Goal: Transaction & Acquisition: Purchase product/service

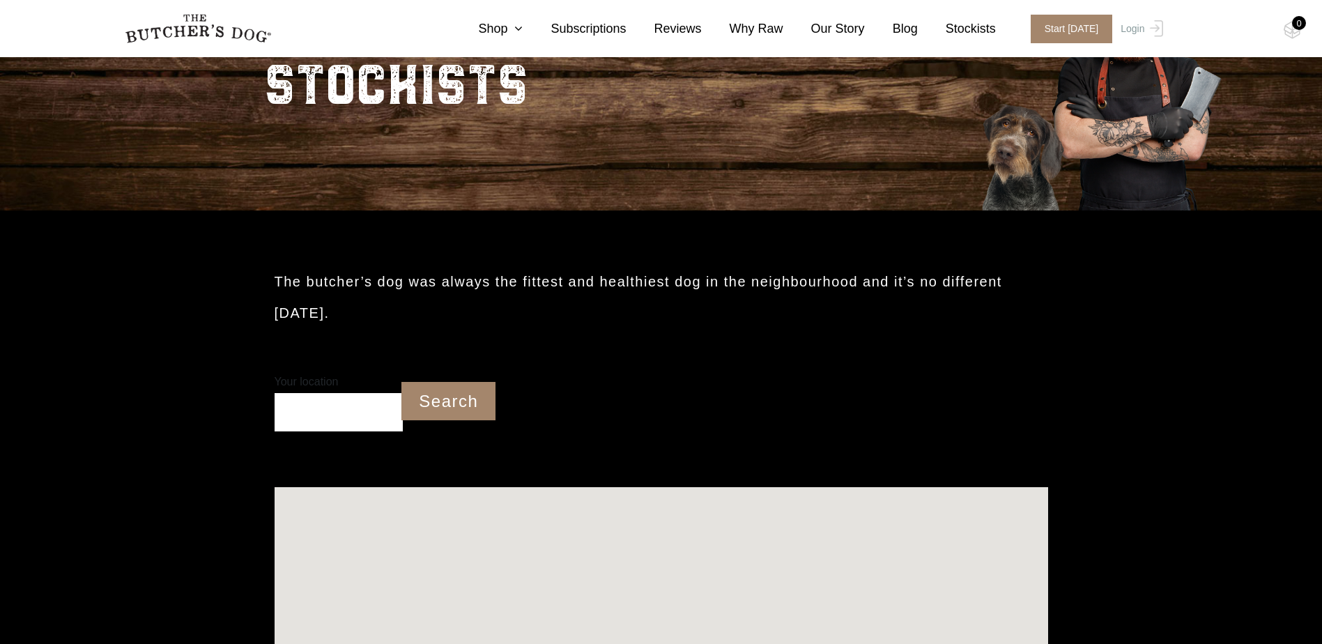
click at [315, 410] on input "Your location" at bounding box center [338, 412] width 129 height 38
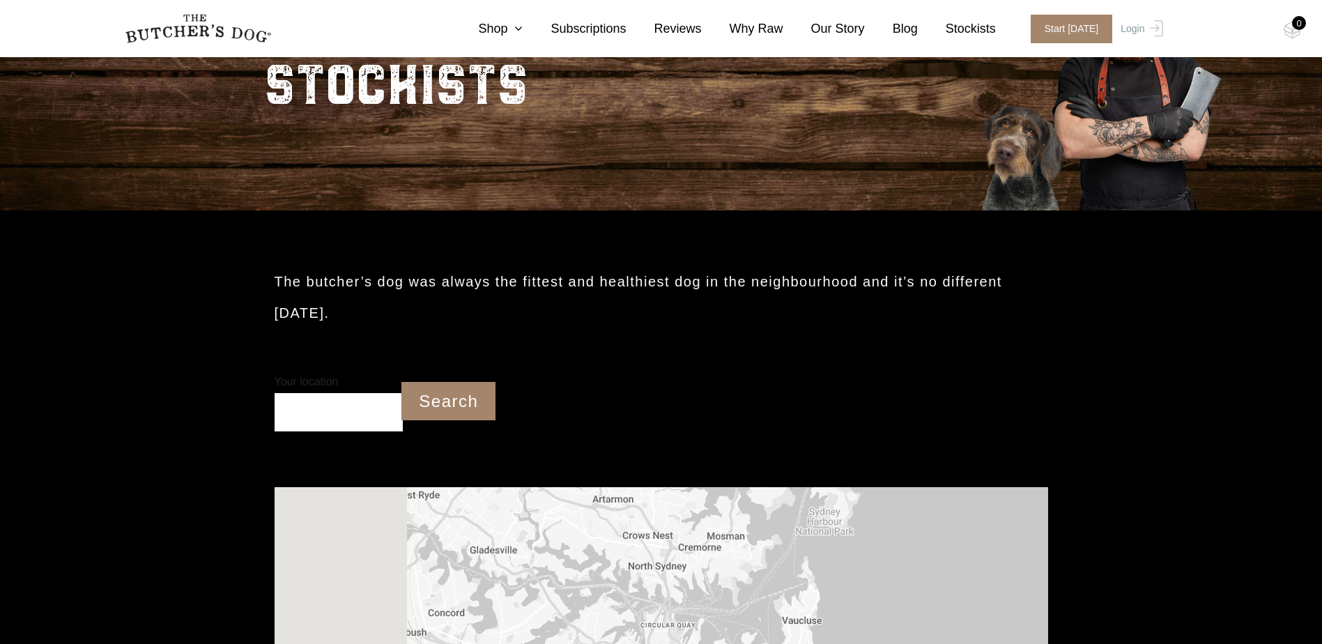
click at [318, 410] on input "Your location" at bounding box center [338, 412] width 129 height 38
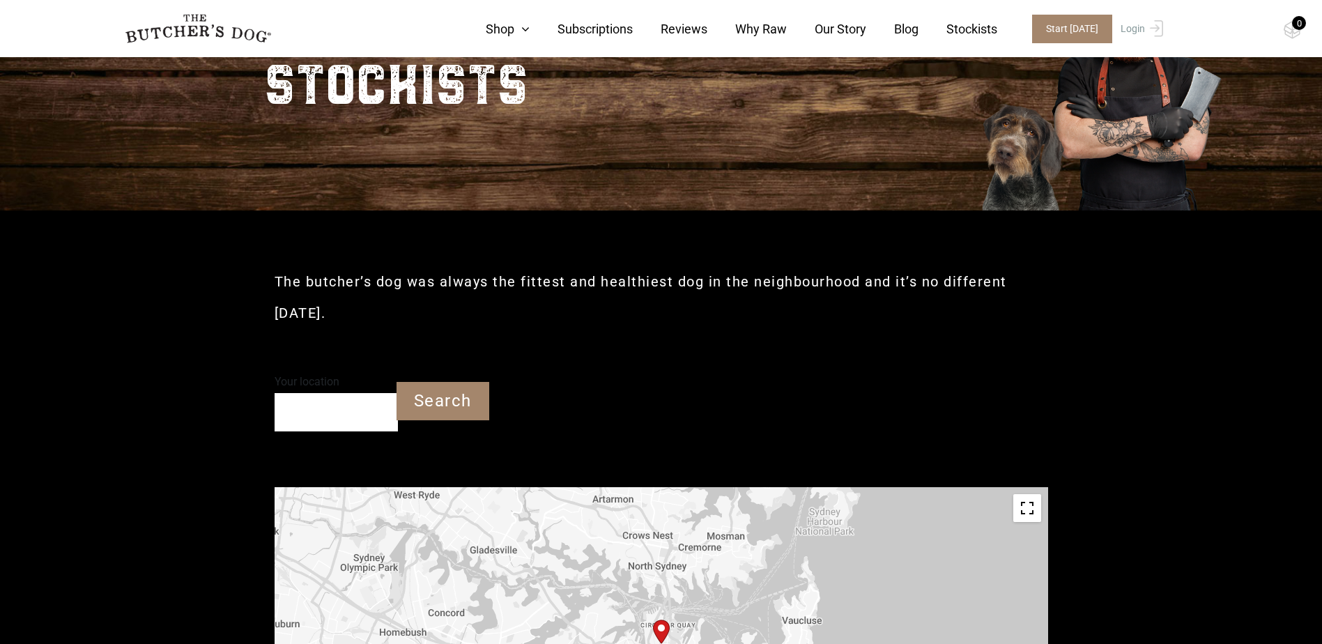
click at [335, 410] on input "Your location" at bounding box center [335, 412] width 123 height 38
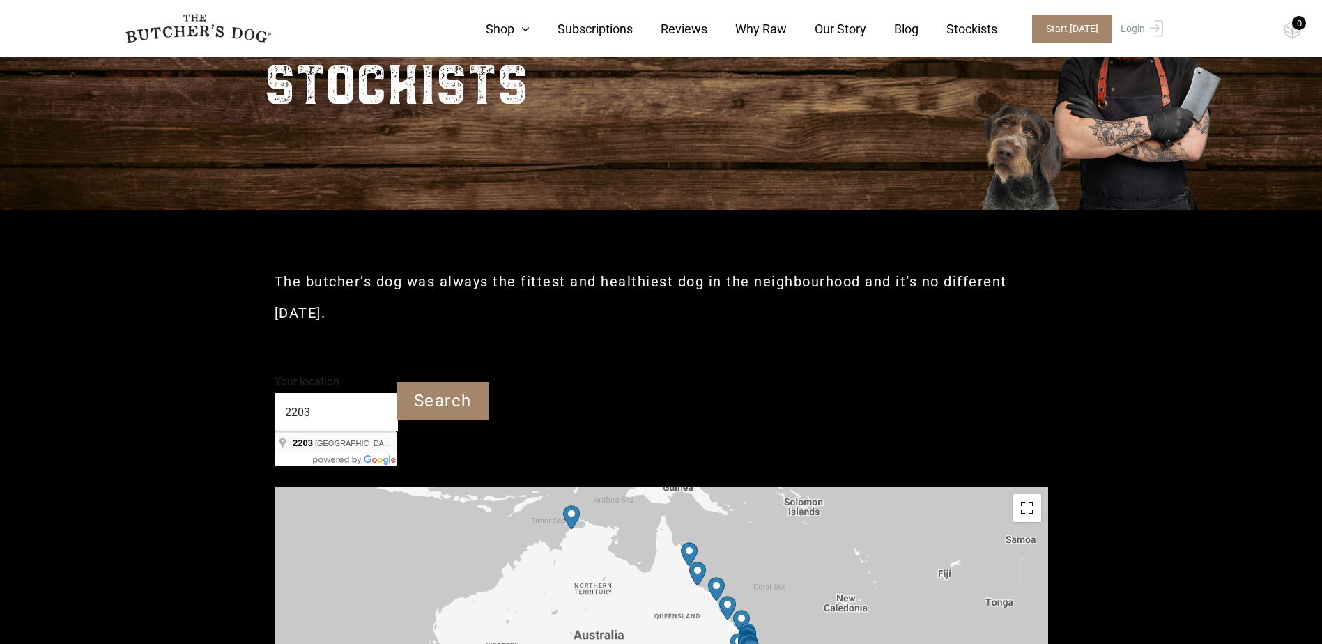
type input "Dulwich Hill NSW 2203"
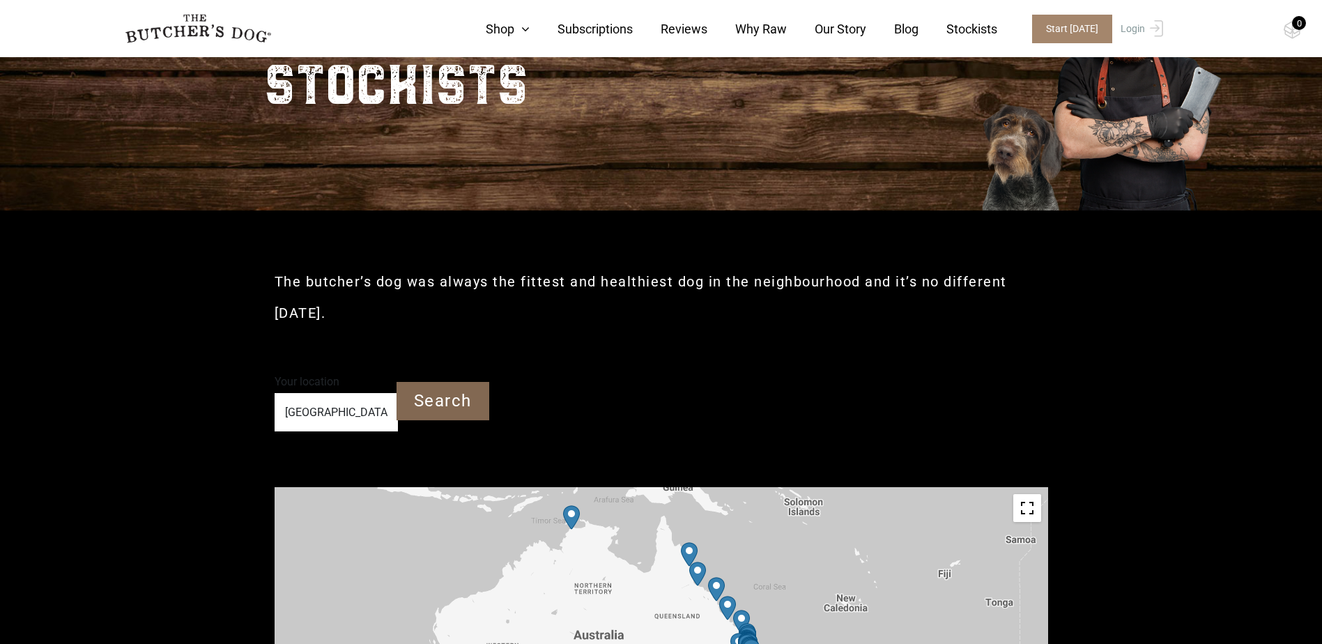
click at [428, 404] on input "Search" at bounding box center [442, 401] width 93 height 38
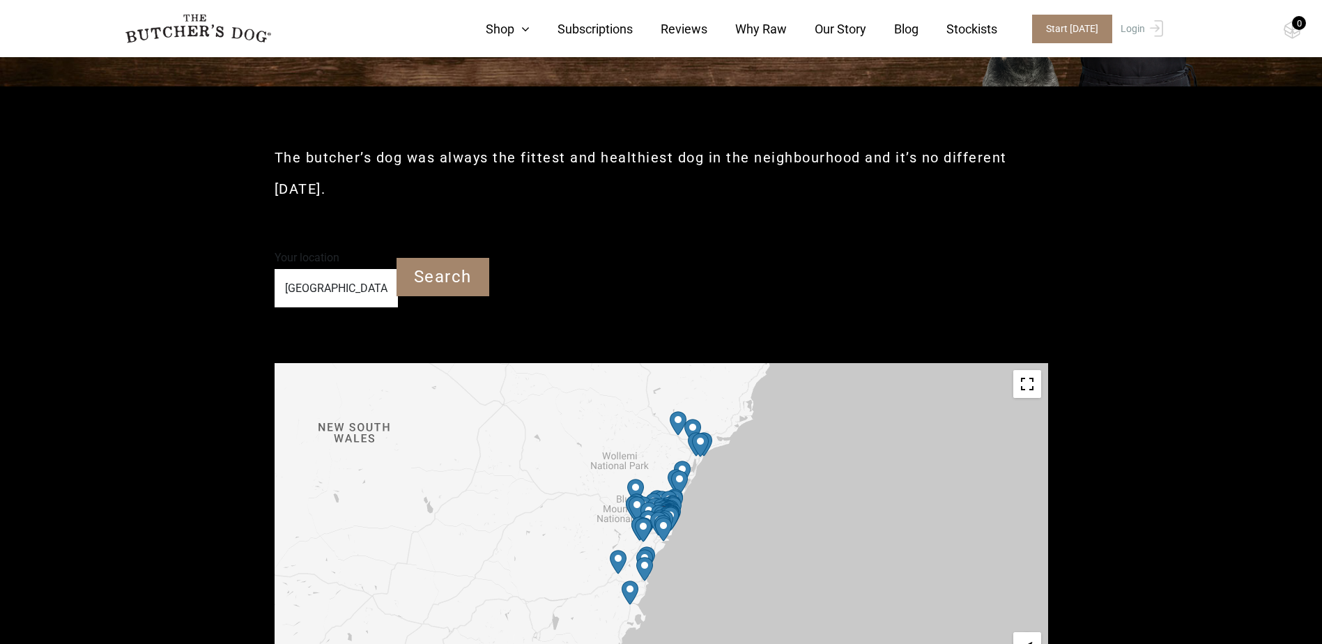
scroll to position [348, 0]
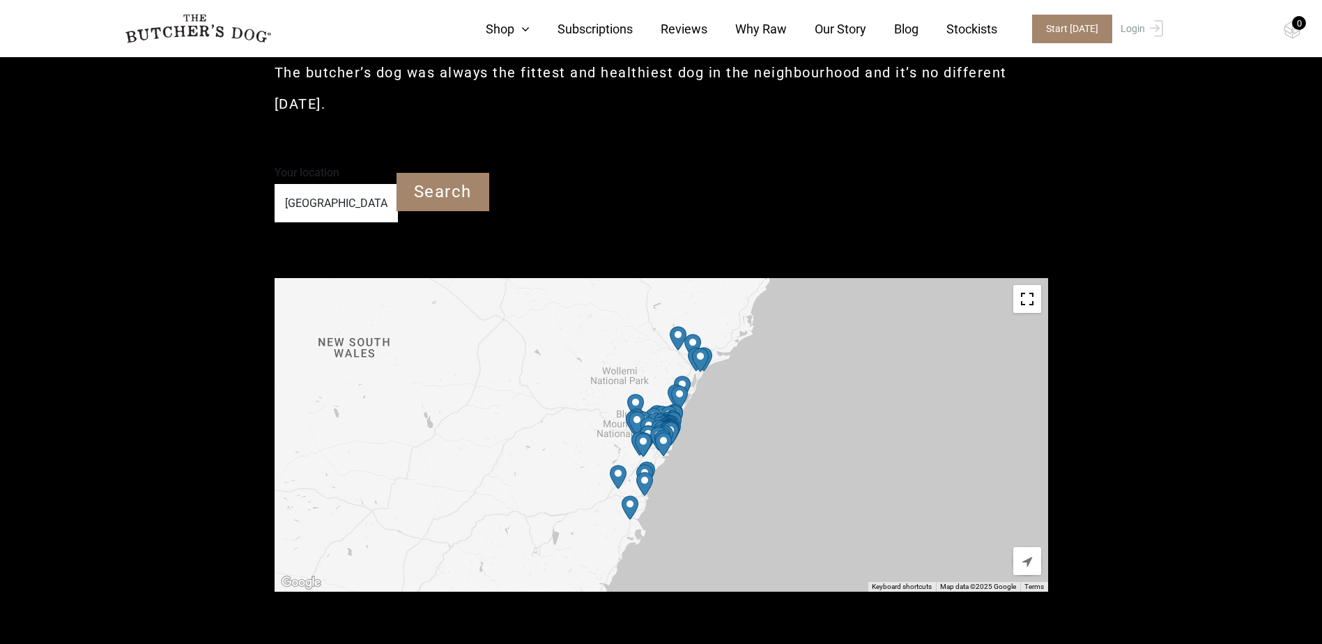
click at [690, 432] on div at bounding box center [660, 435] width 773 height 314
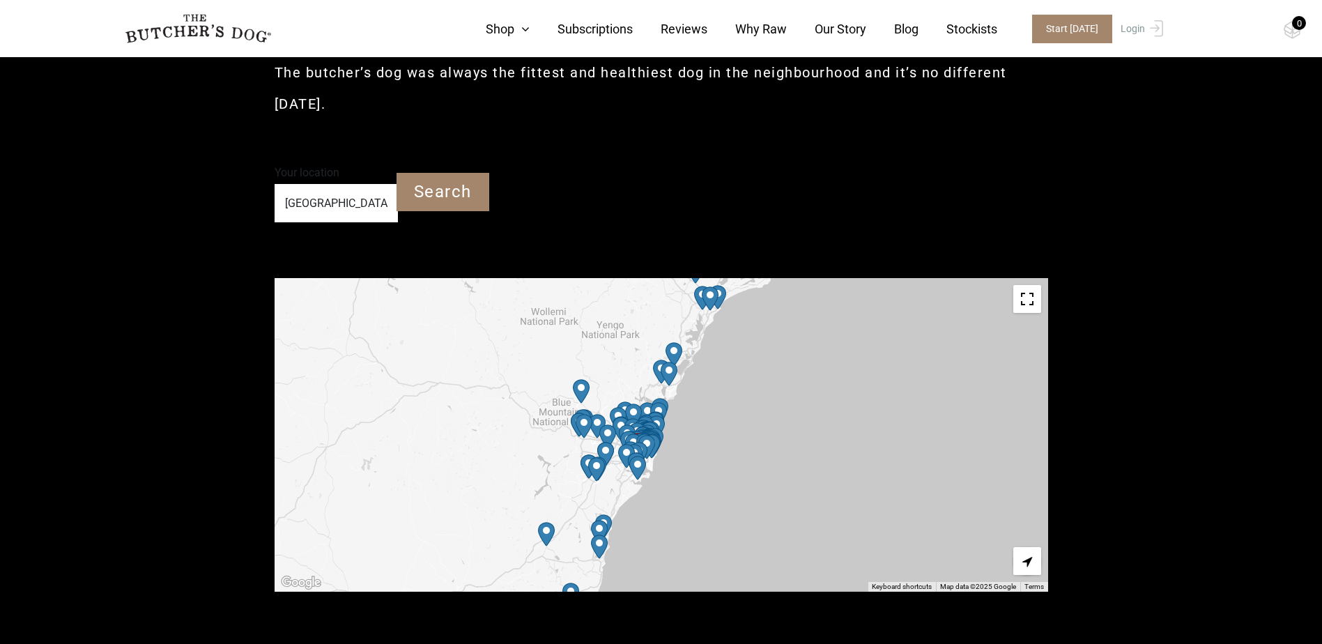
click at [673, 444] on div at bounding box center [660, 435] width 773 height 314
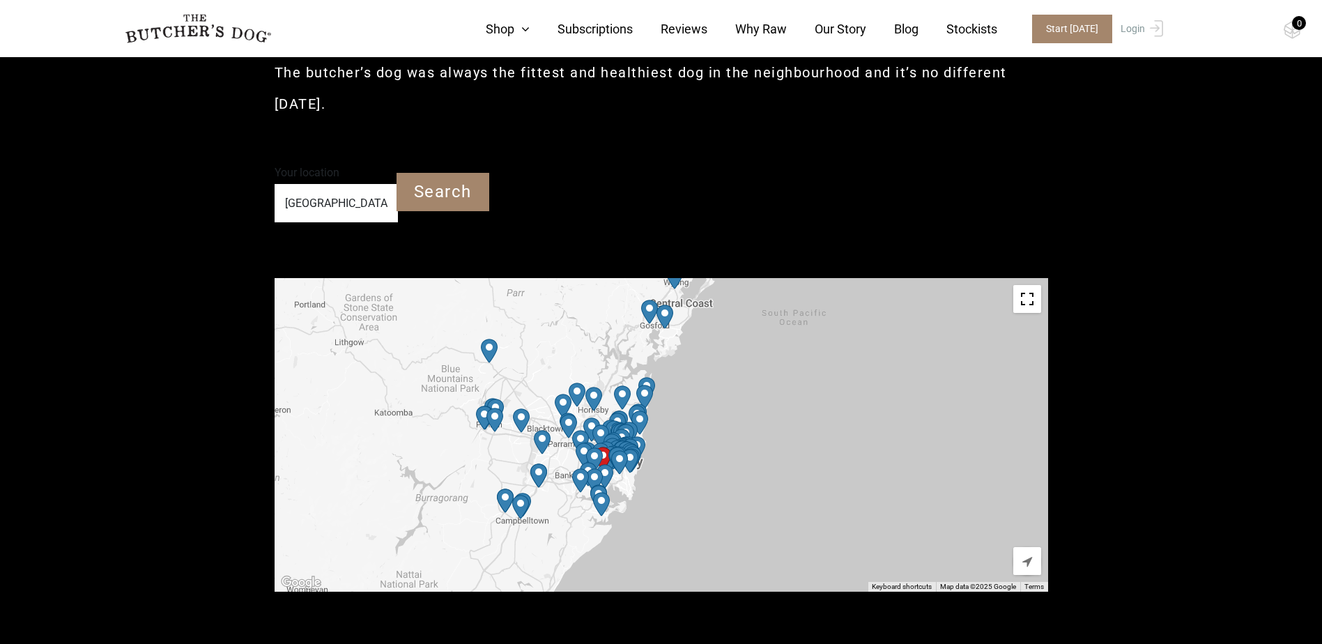
click at [568, 456] on div at bounding box center [660, 435] width 773 height 314
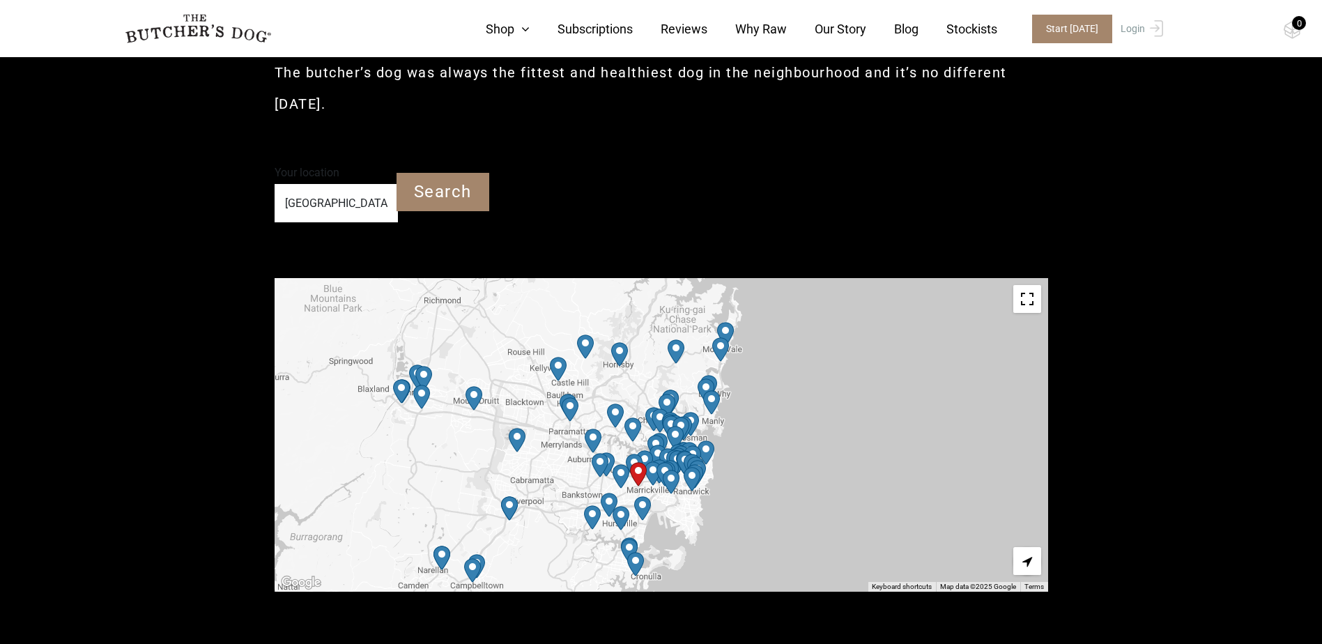
click at [623, 448] on div at bounding box center [660, 435] width 773 height 314
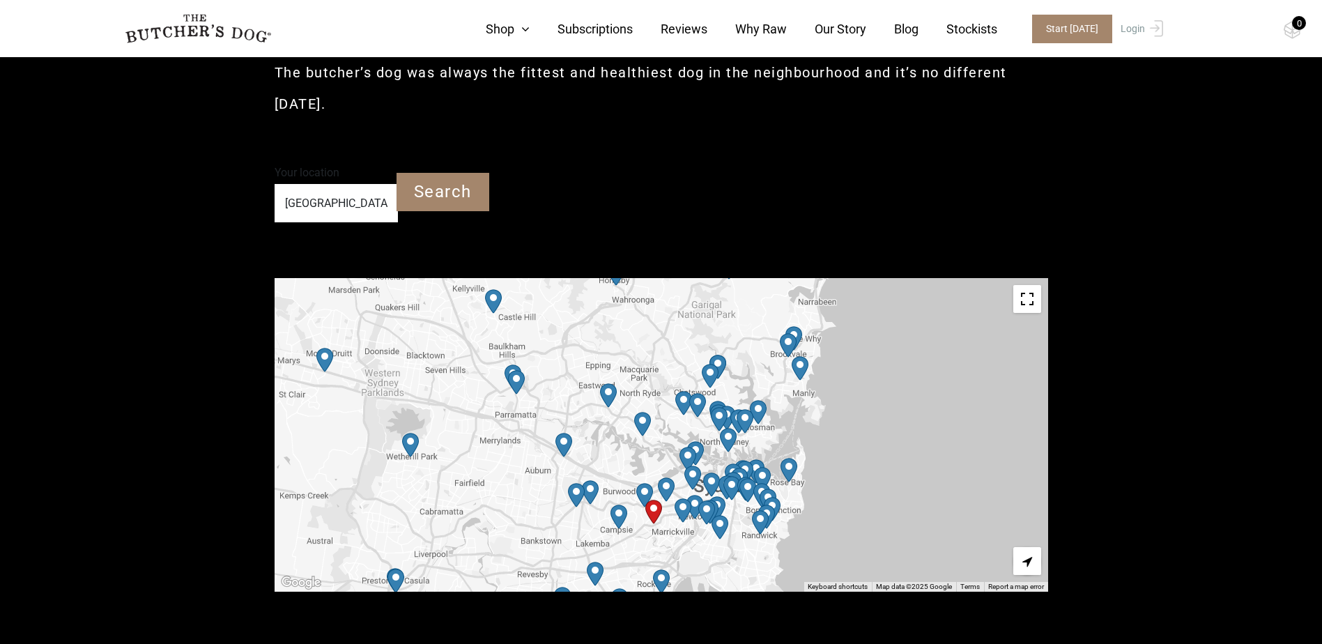
click at [665, 537] on div at bounding box center [660, 435] width 773 height 314
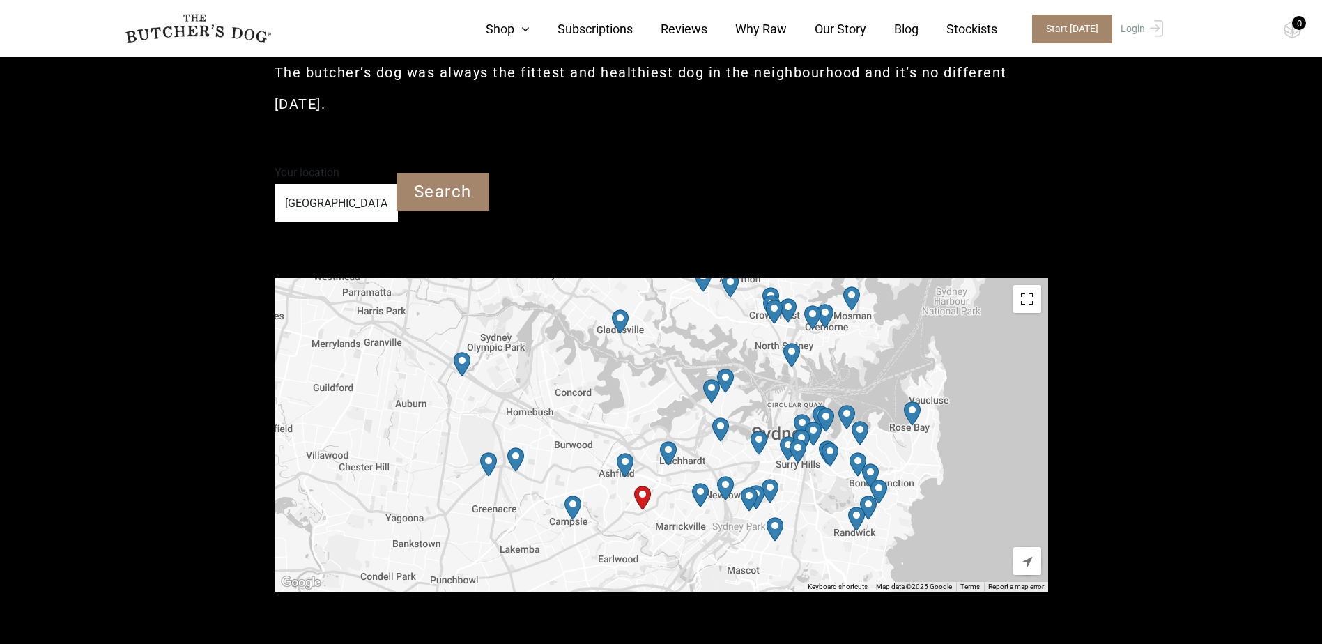
click at [625, 460] on img "PetO Ashfield" at bounding box center [625, 465] width 17 height 24
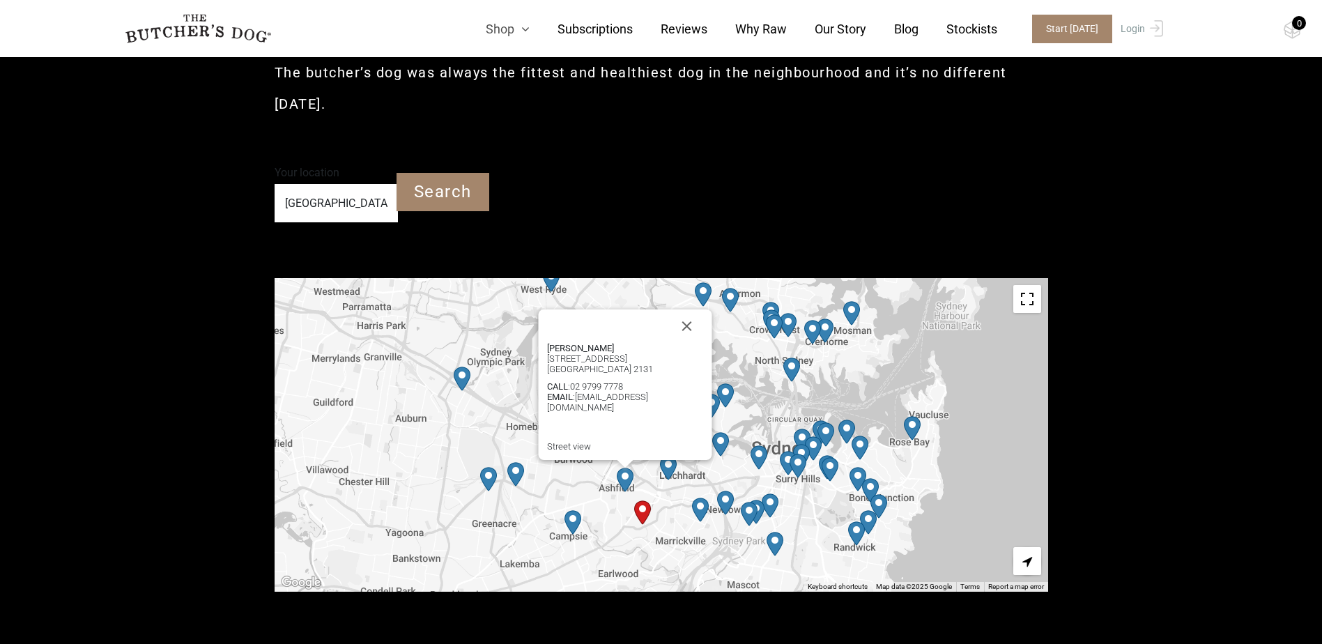
click at [520, 27] on link "Shop" at bounding box center [494, 29] width 72 height 19
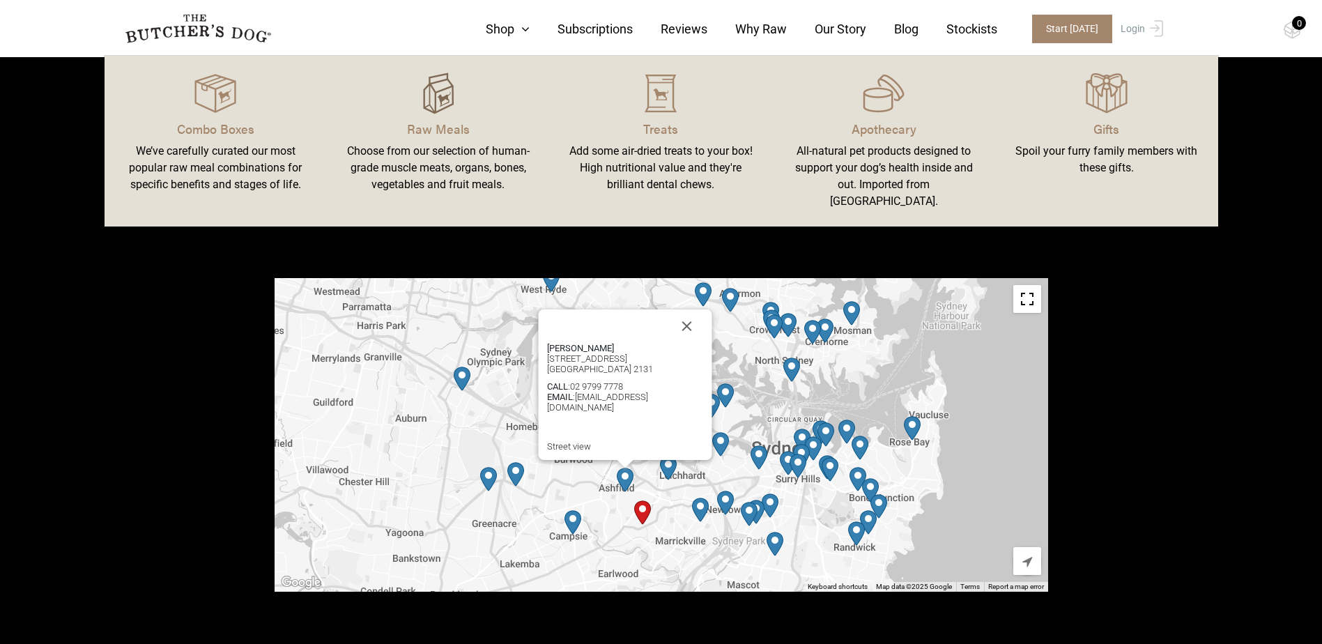
click at [437, 88] on img at bounding box center [438, 93] width 42 height 42
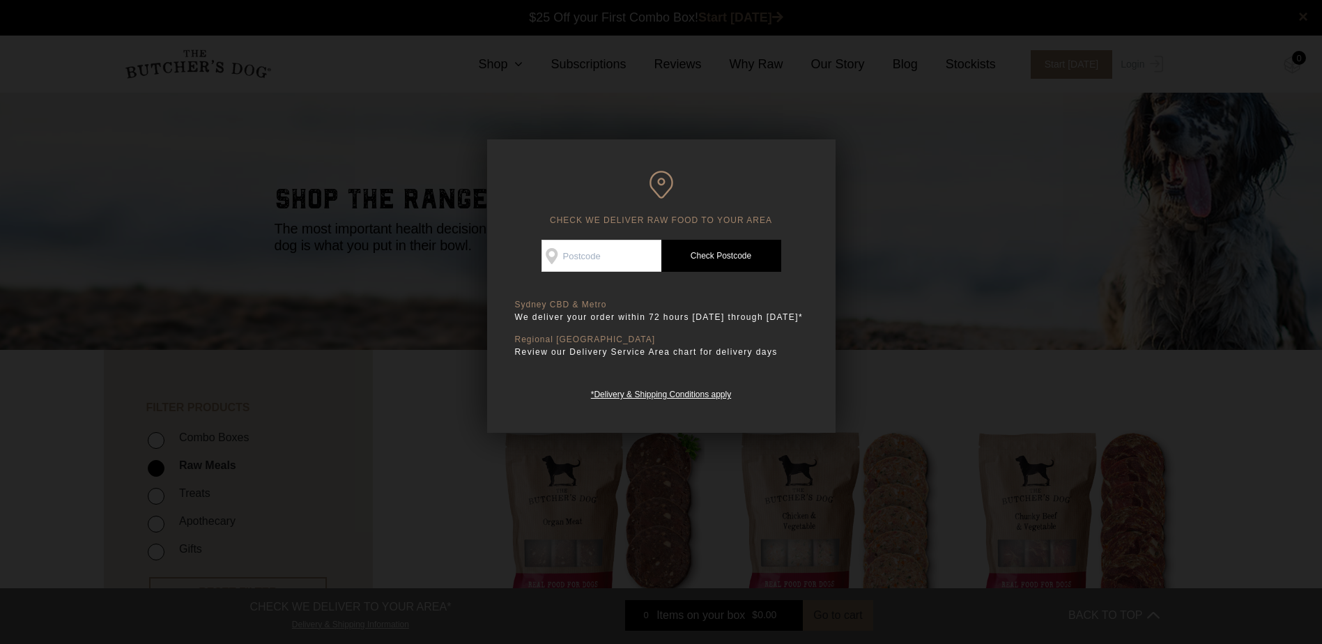
click at [601, 251] on input "Check Availability At" at bounding box center [601, 256] width 120 height 32
type input "2203"
click at [722, 254] on link "Check Postcode" at bounding box center [721, 256] width 120 height 32
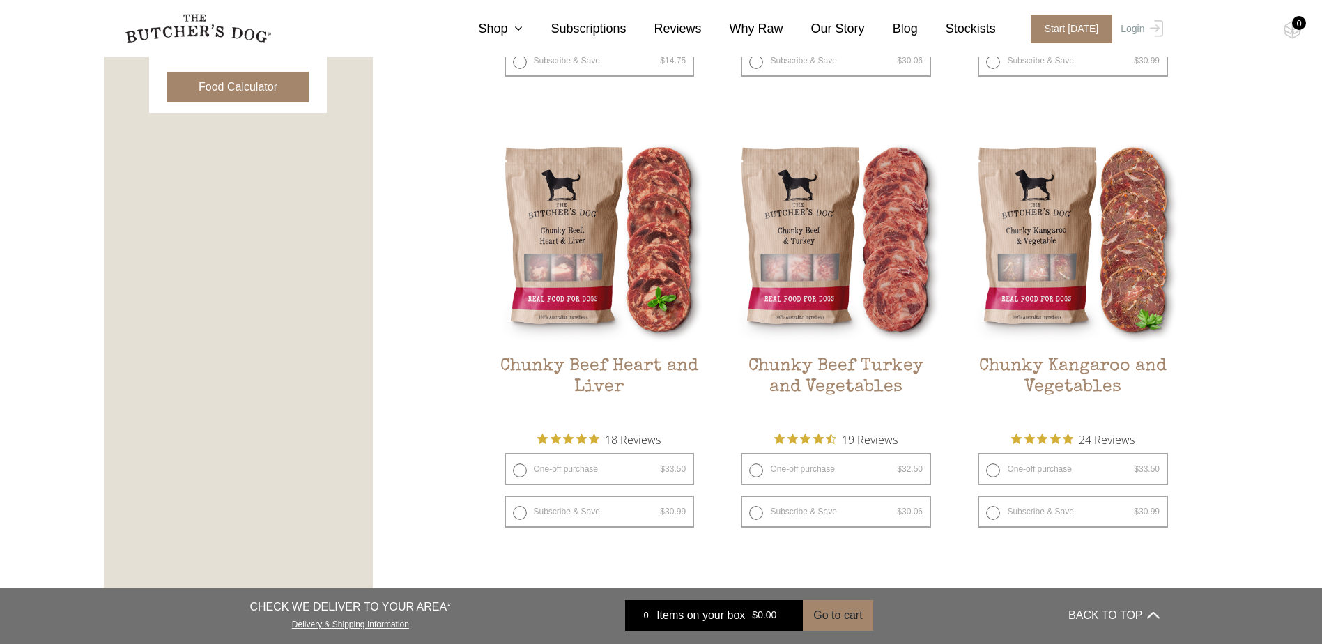
scroll to position [766, 0]
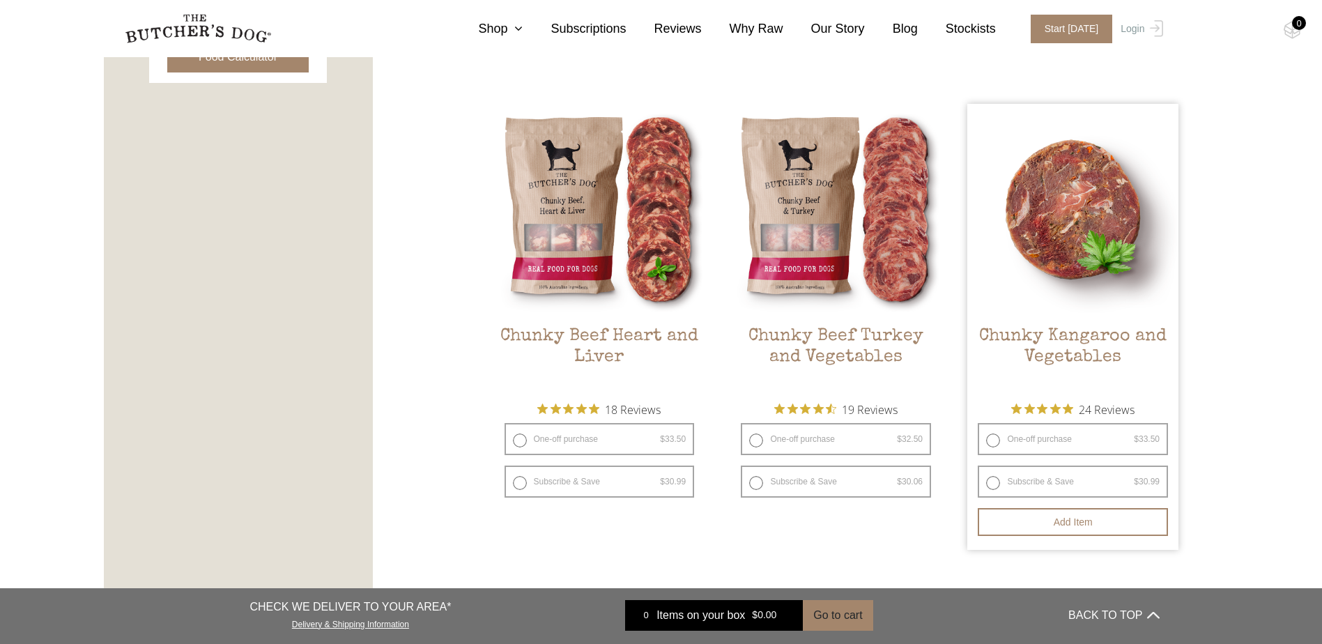
click at [1066, 233] on img at bounding box center [1072, 209] width 211 height 211
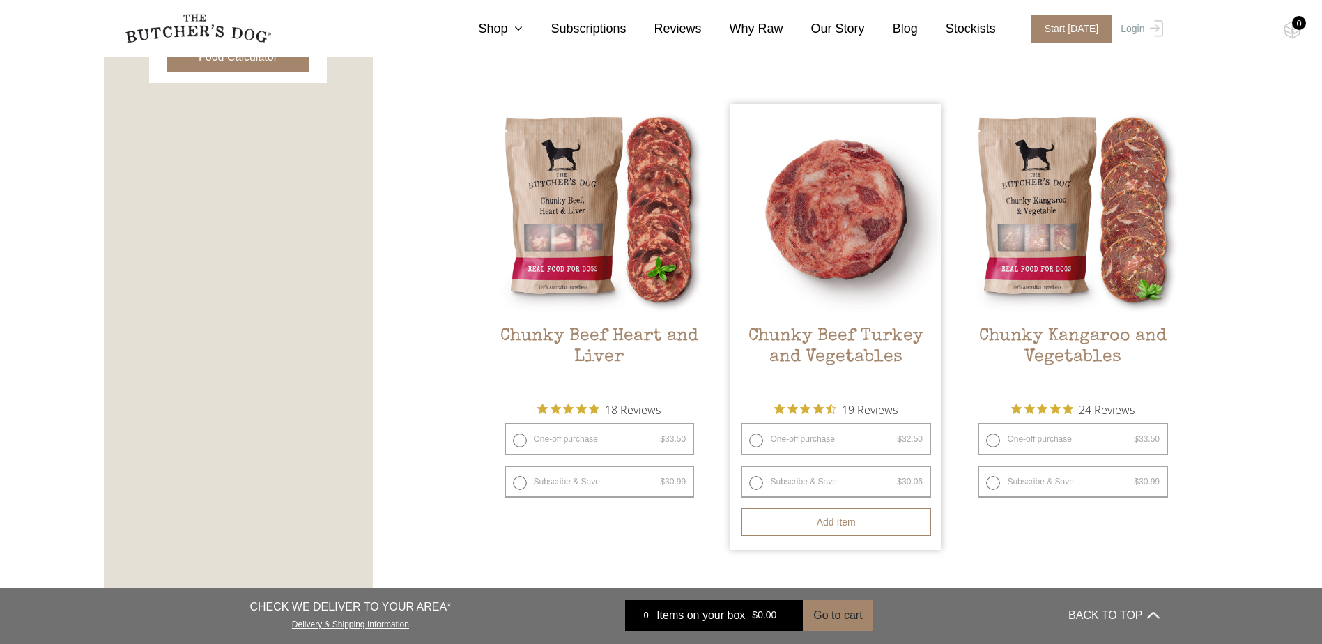
click at [833, 228] on img at bounding box center [835, 209] width 211 height 211
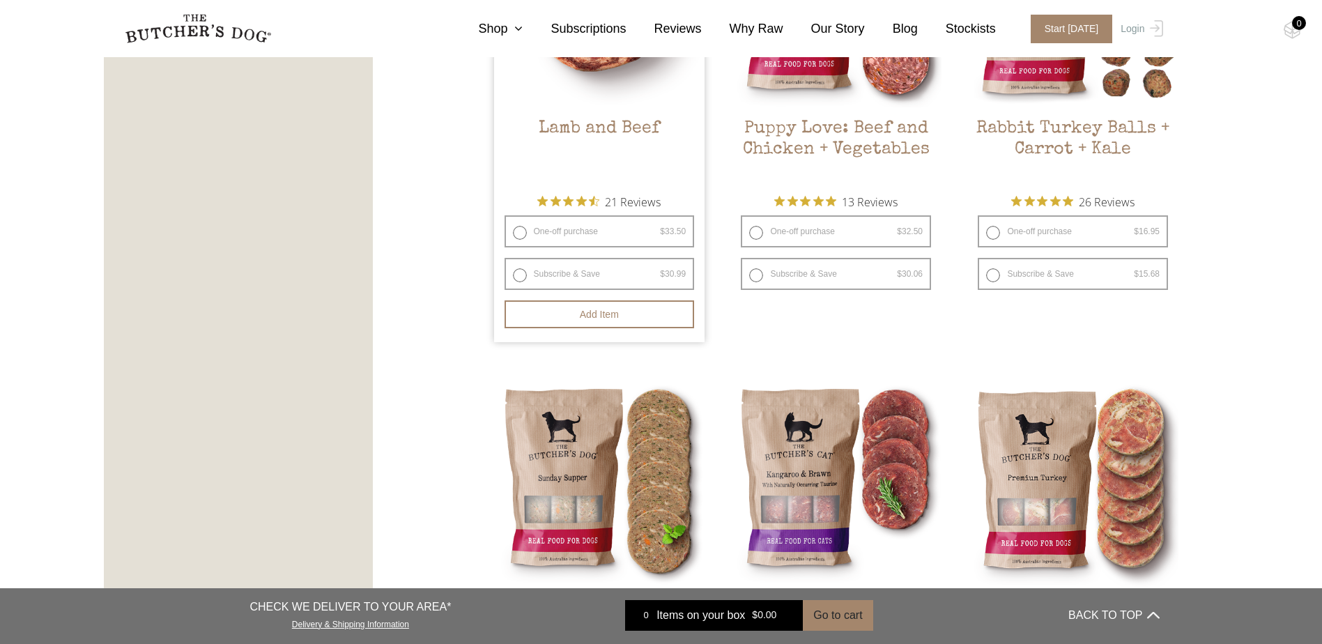
scroll to position [1533, 0]
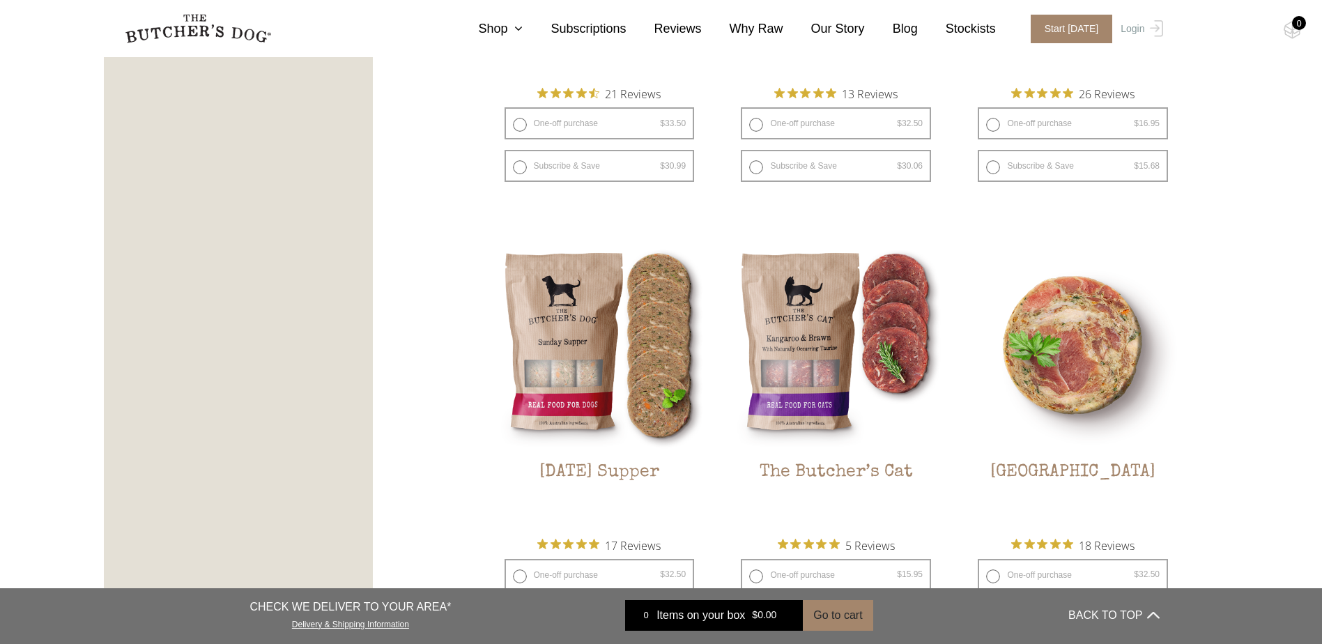
click at [1074, 344] on img at bounding box center [1072, 345] width 211 height 211
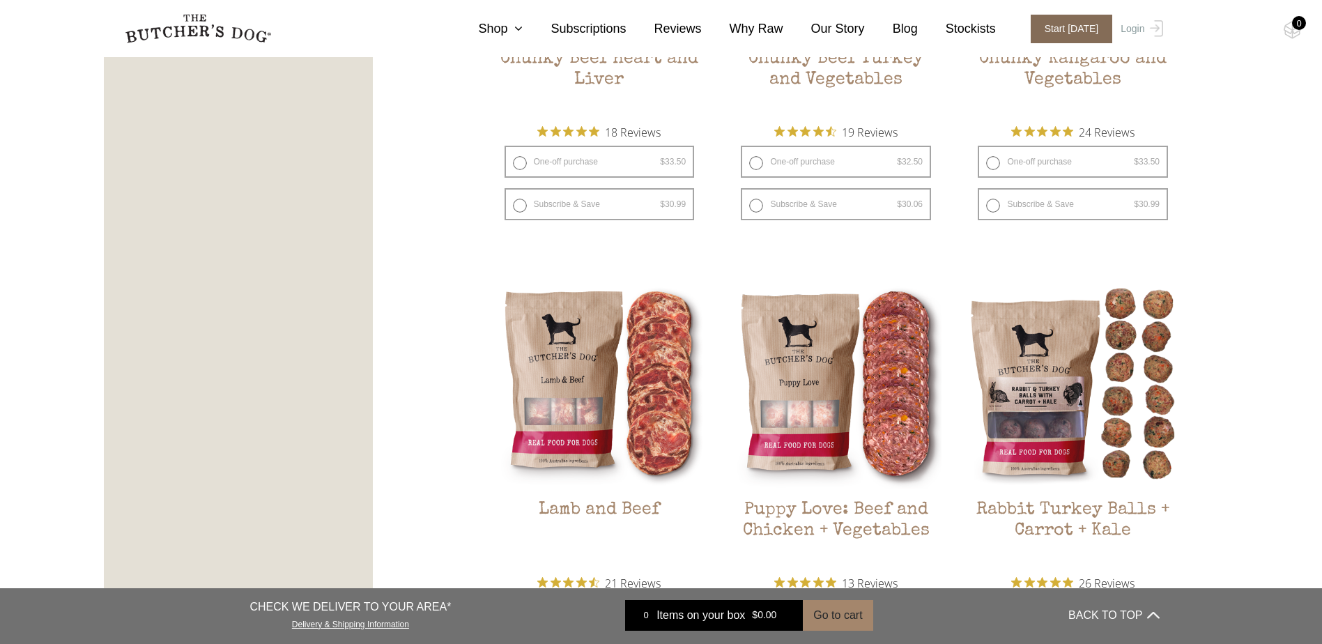
scroll to position [975, 0]
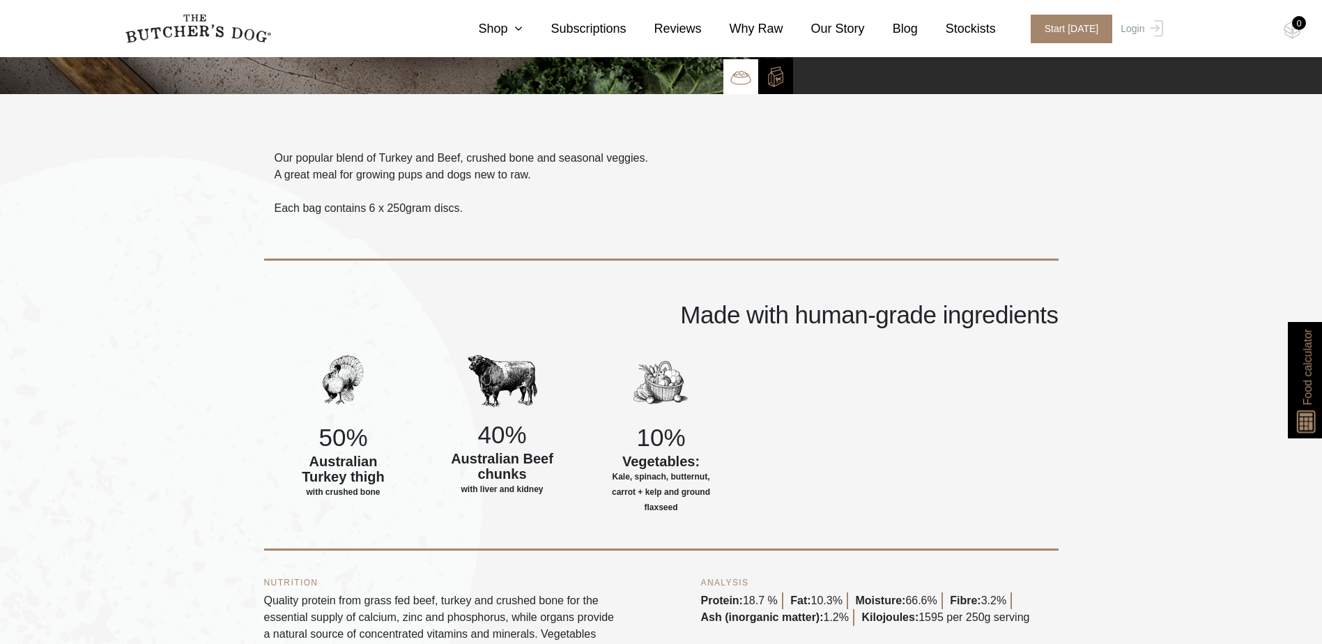
scroll to position [418, 0]
